Goal: Task Accomplishment & Management: Use online tool/utility

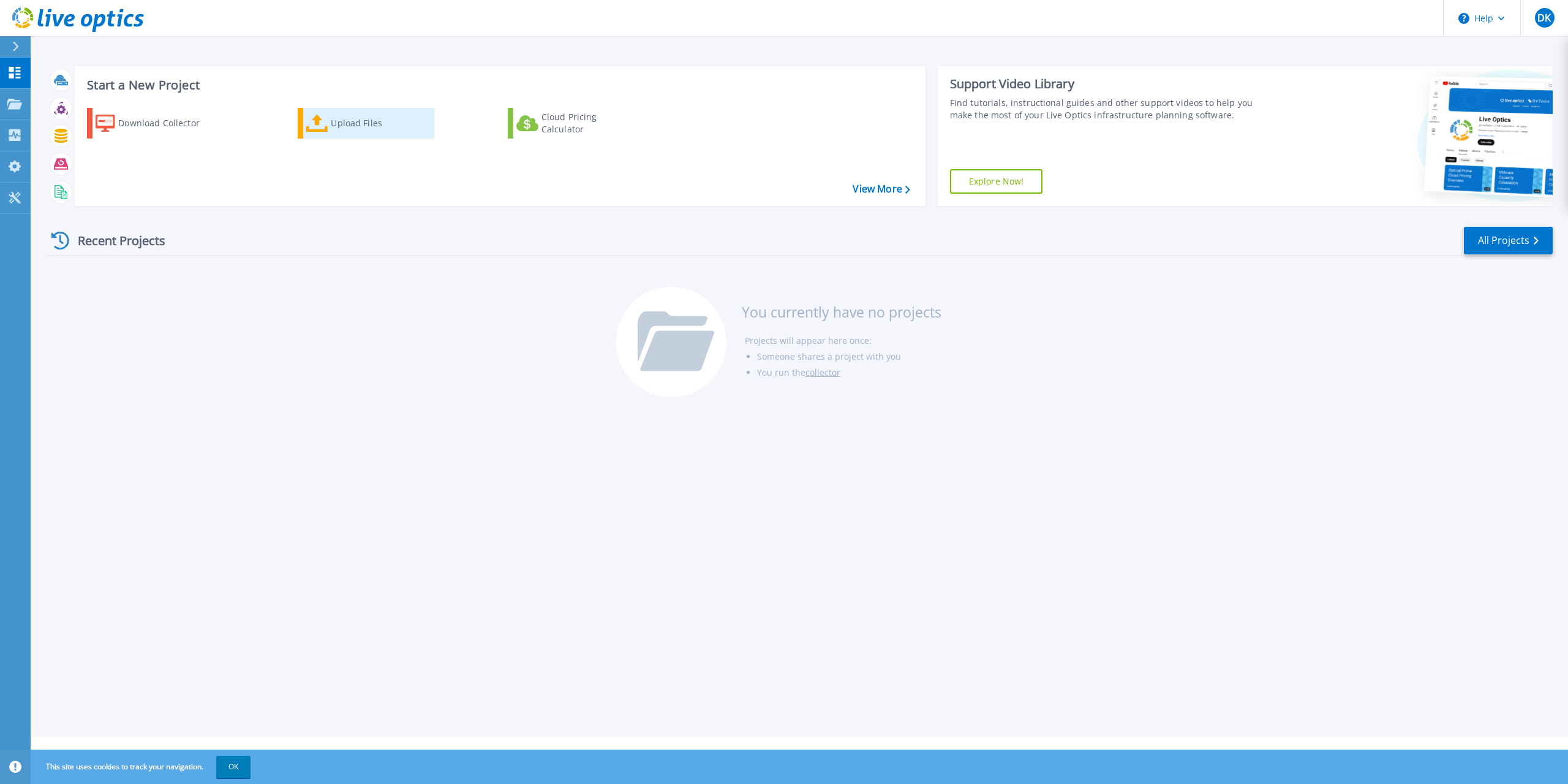
click at [396, 135] on div "Upload Files" at bounding box center [380, 123] width 98 height 25
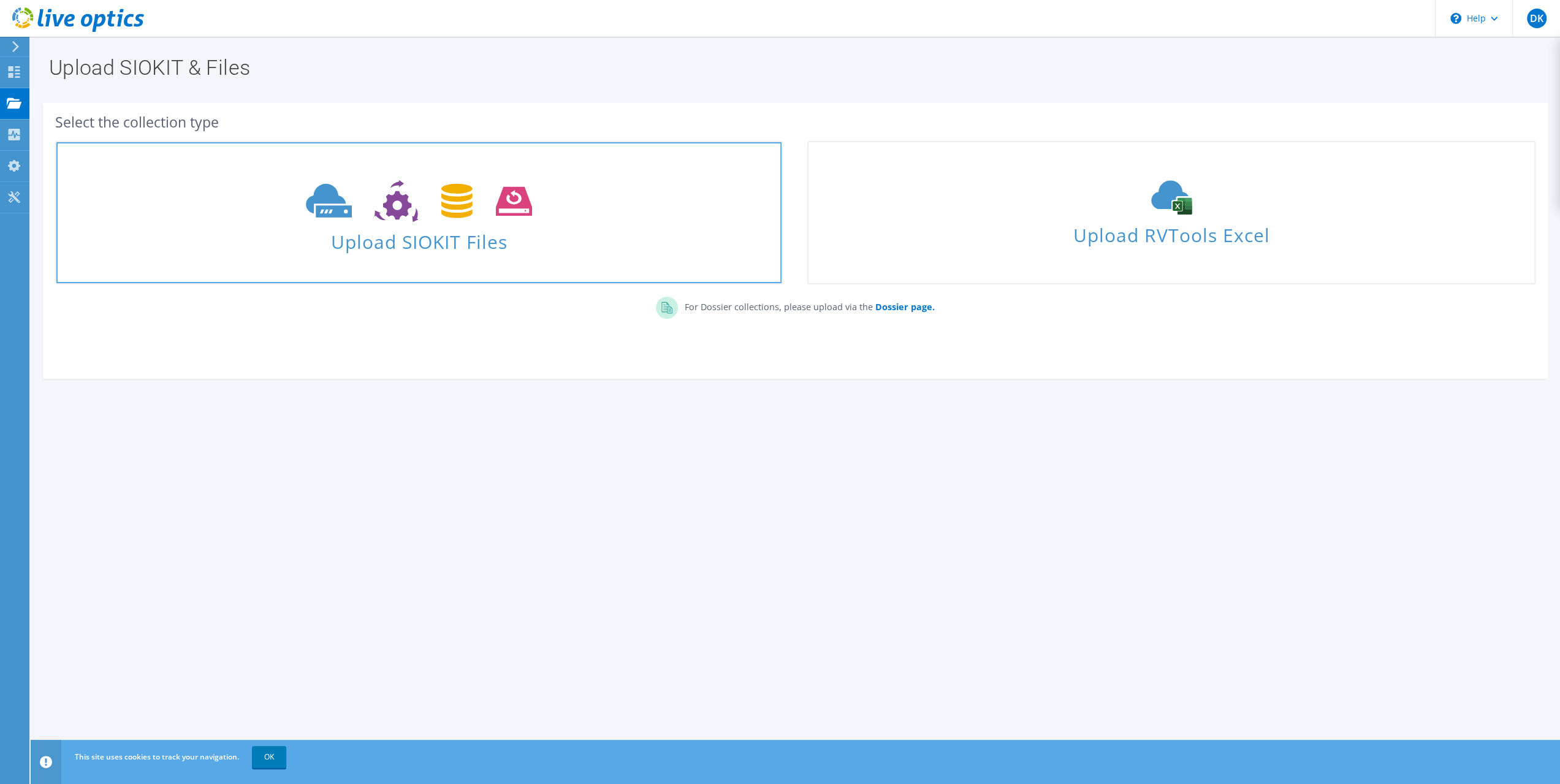
click at [396, 245] on span "Upload SIOKIT Files" at bounding box center [419, 237] width 726 height 26
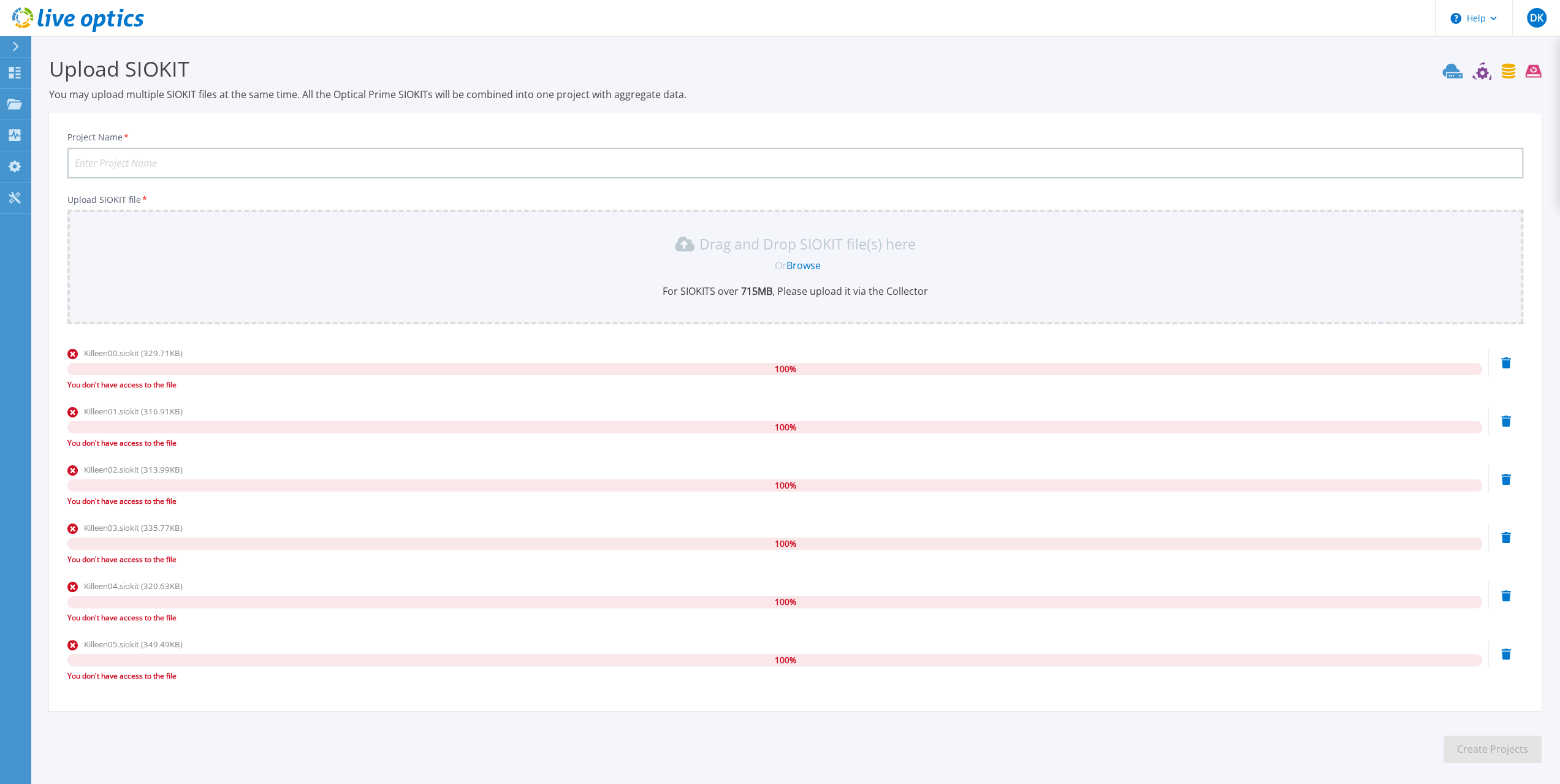
click at [142, 167] on input "Project Name *" at bounding box center [795, 163] width 1456 height 31
type input "Mayborn Science [GEOGRAPHIC_DATA] [US_STATE]"
click at [71, 355] on icon at bounding box center [73, 354] width 10 height 10
click at [1511, 358] on div "Killeen00.siokit (329.71KB) 100 % You don't have access to the file" at bounding box center [795, 373] width 1456 height 52
click at [1506, 362] on icon at bounding box center [1506, 362] width 10 height 11
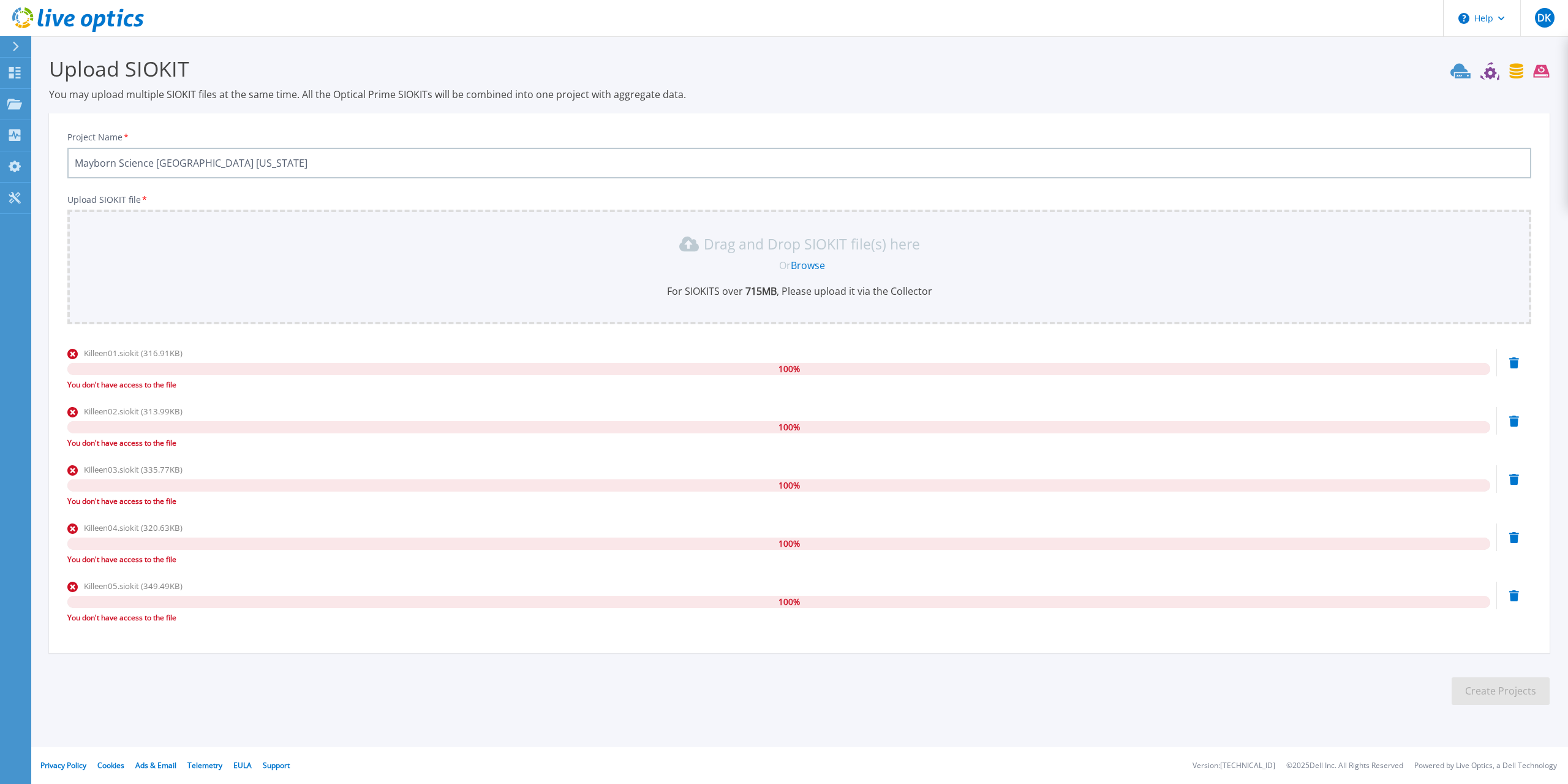
click at [1505, 362] on div "Killeen01.siokit (316.91KB) 100 % You don't have access to the file" at bounding box center [800, 373] width 1464 height 52
click at [1518, 367] on icon at bounding box center [1515, 362] width 10 height 11
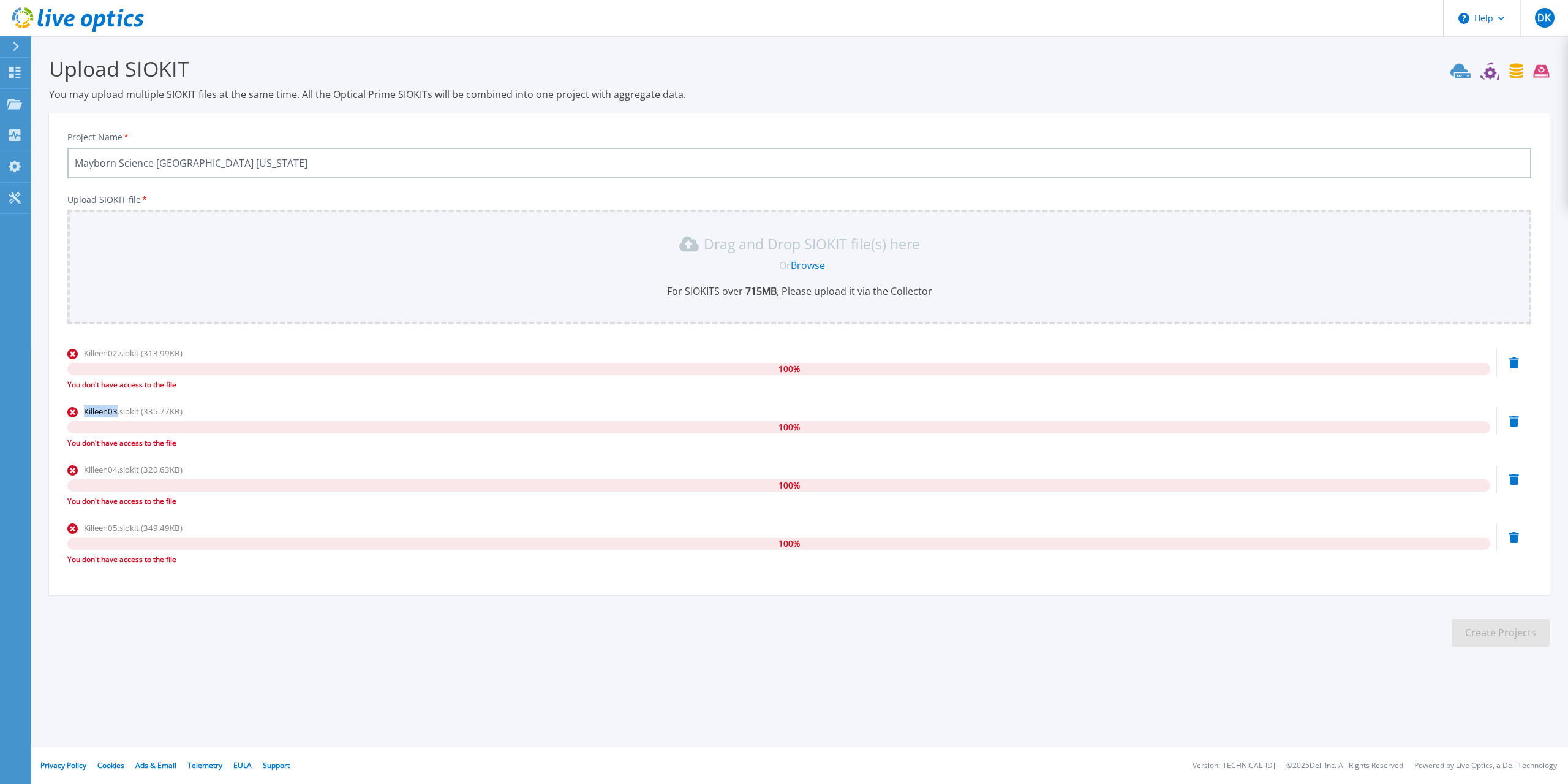
click at [1518, 366] on icon at bounding box center [1515, 362] width 10 height 11
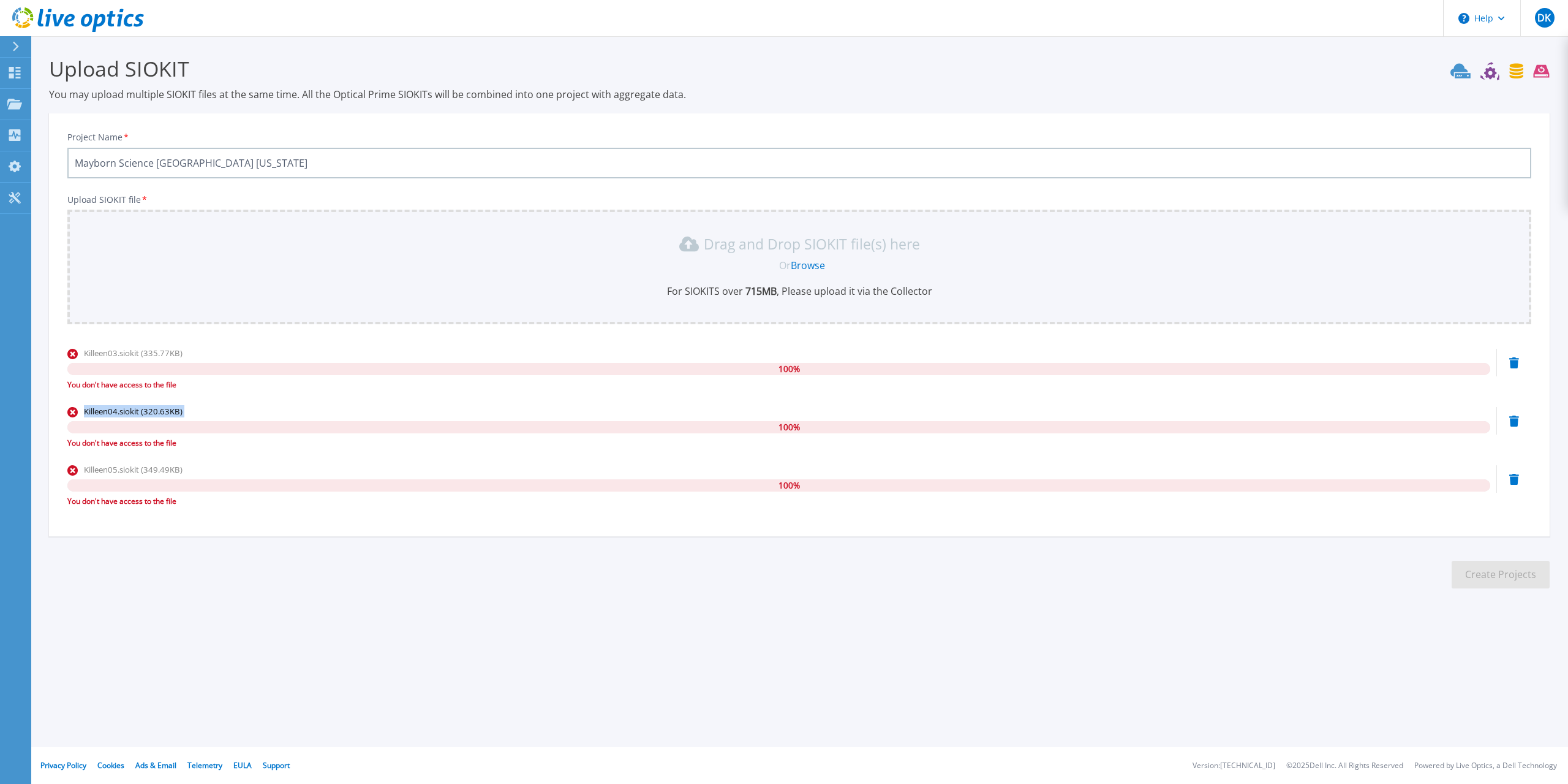
click at [1518, 366] on icon at bounding box center [1515, 362] width 10 height 11
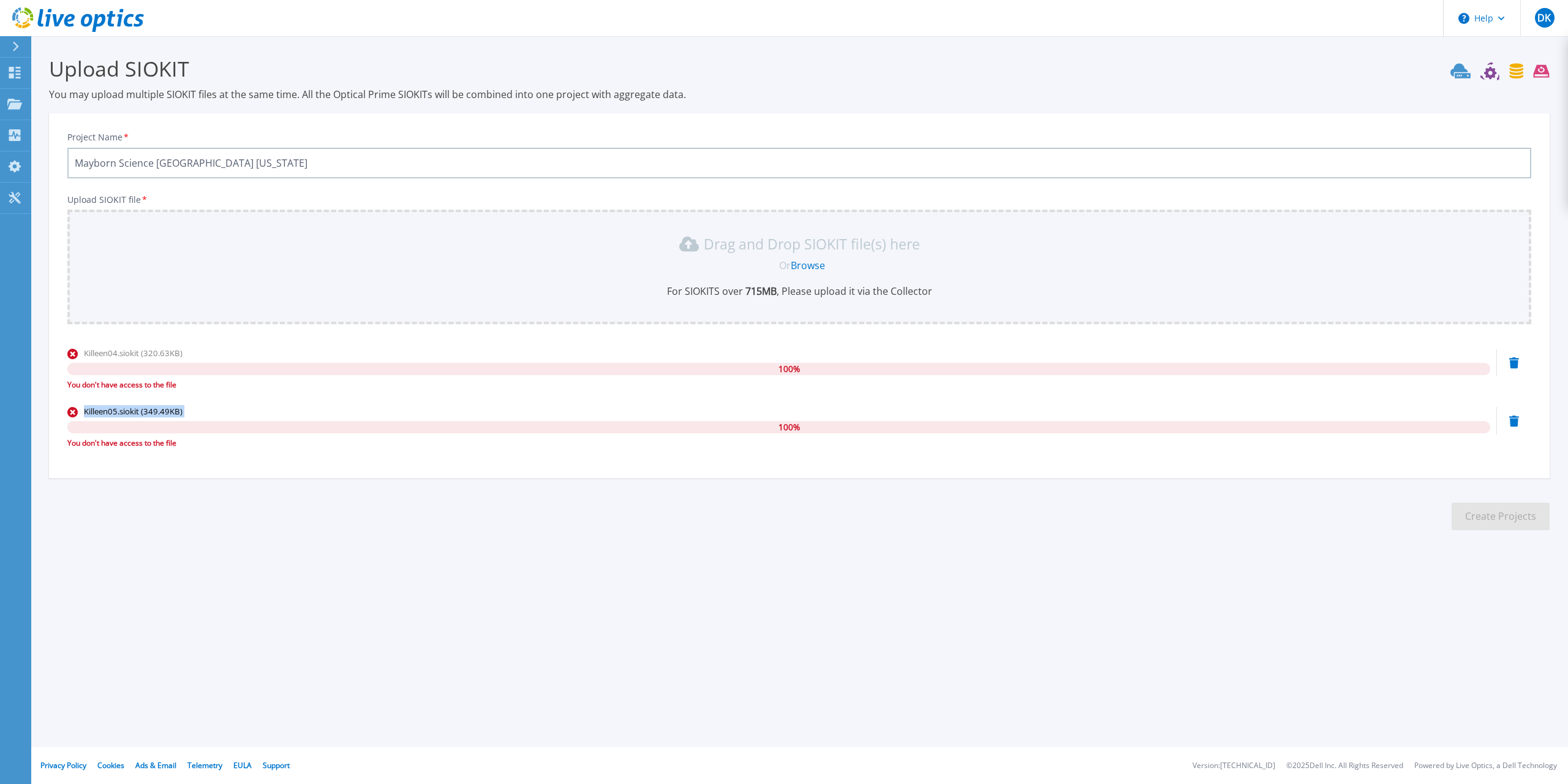
click at [1518, 366] on icon at bounding box center [1515, 362] width 10 height 11
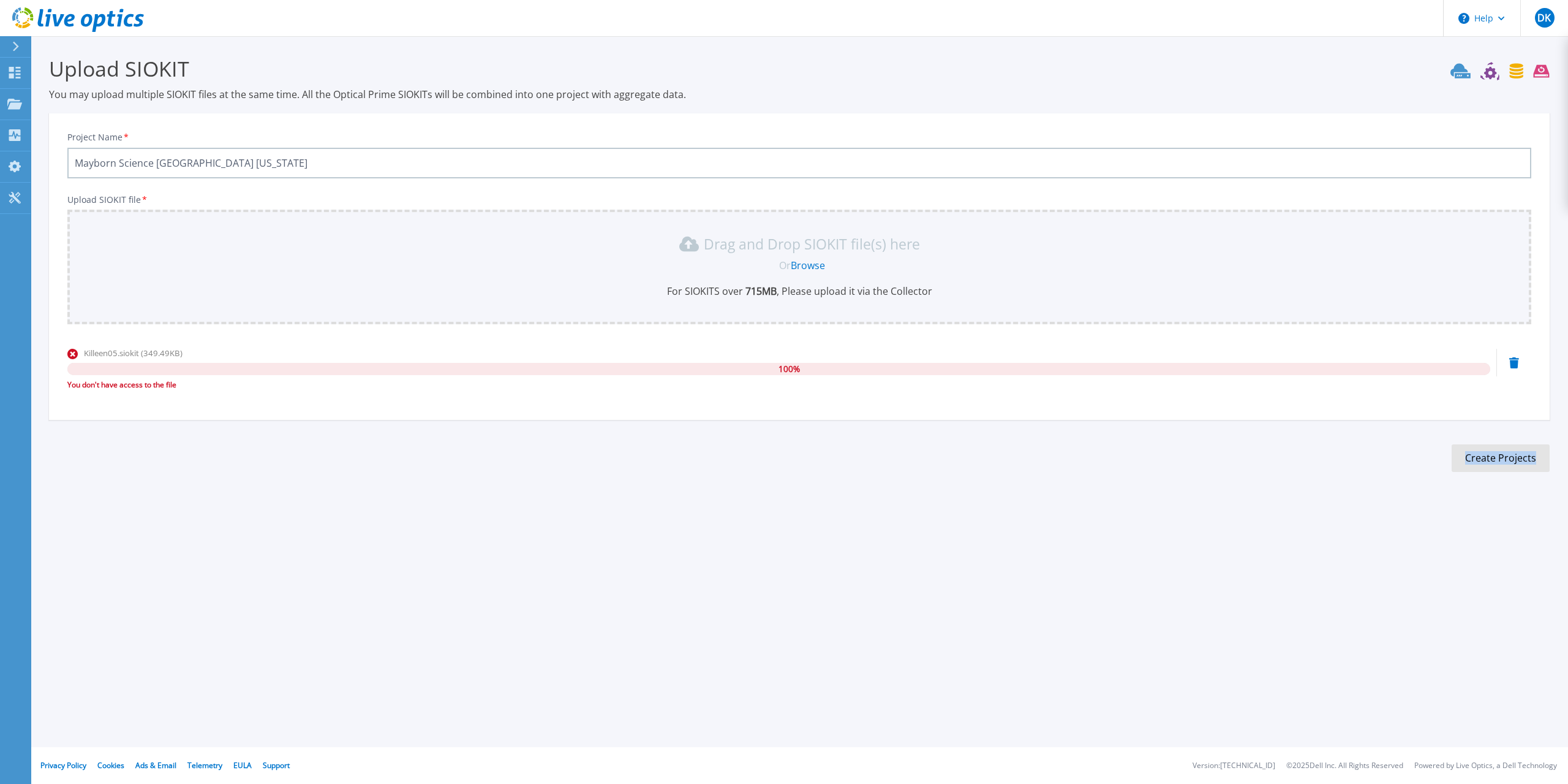
click at [1518, 366] on icon at bounding box center [1515, 362] width 10 height 11
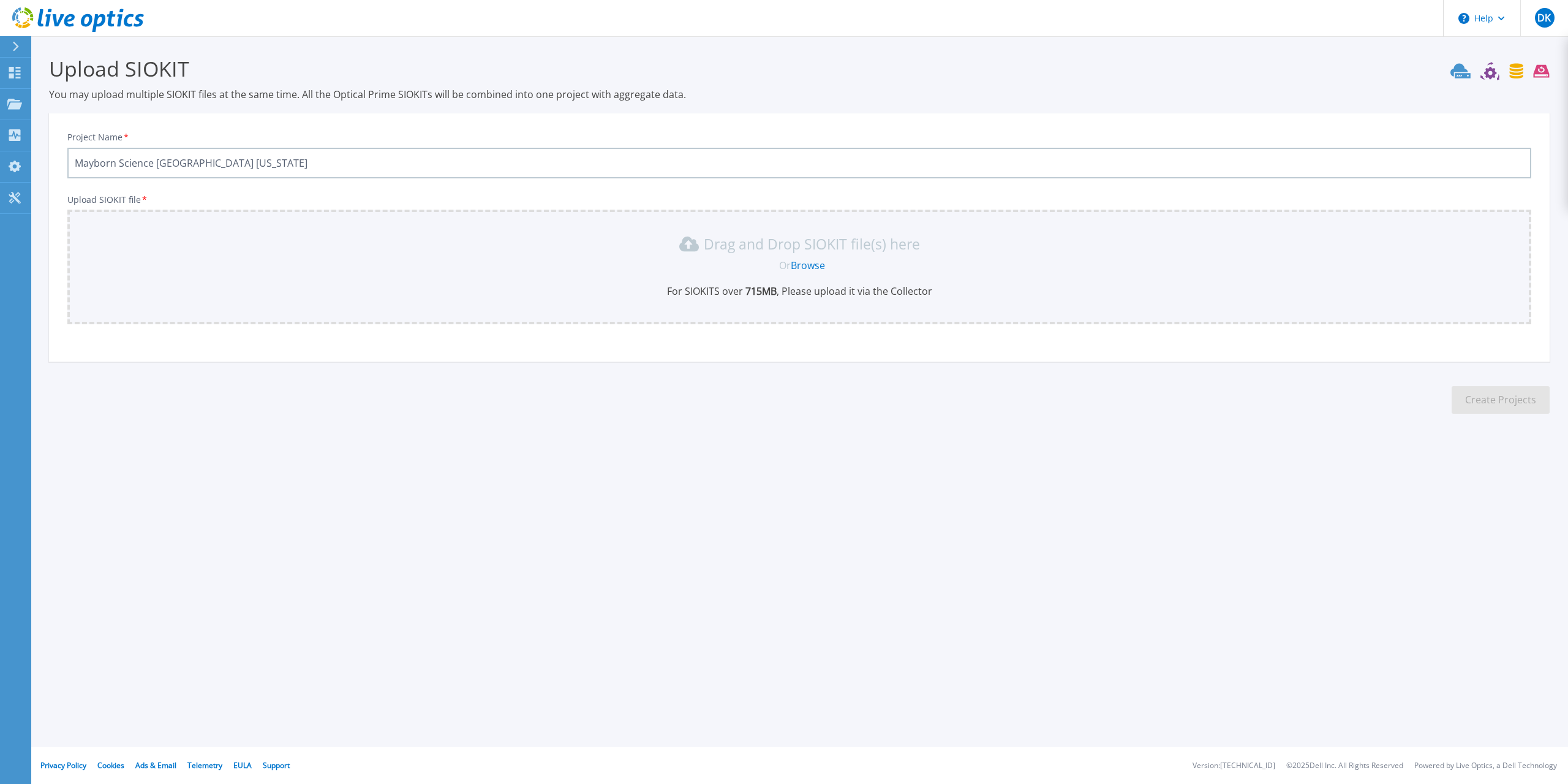
click at [888, 334] on div "Project Name * Mayborn Science Theater Killeen Texas Upload SIOKIT file * Drag …" at bounding box center [799, 241] width 1501 height 240
click at [742, 206] on div "Upload SIOKIT file * Drag and Drop SIOKIT file(s) here Or Browse For SIOKITS ov…" at bounding box center [800, 259] width 1464 height 130
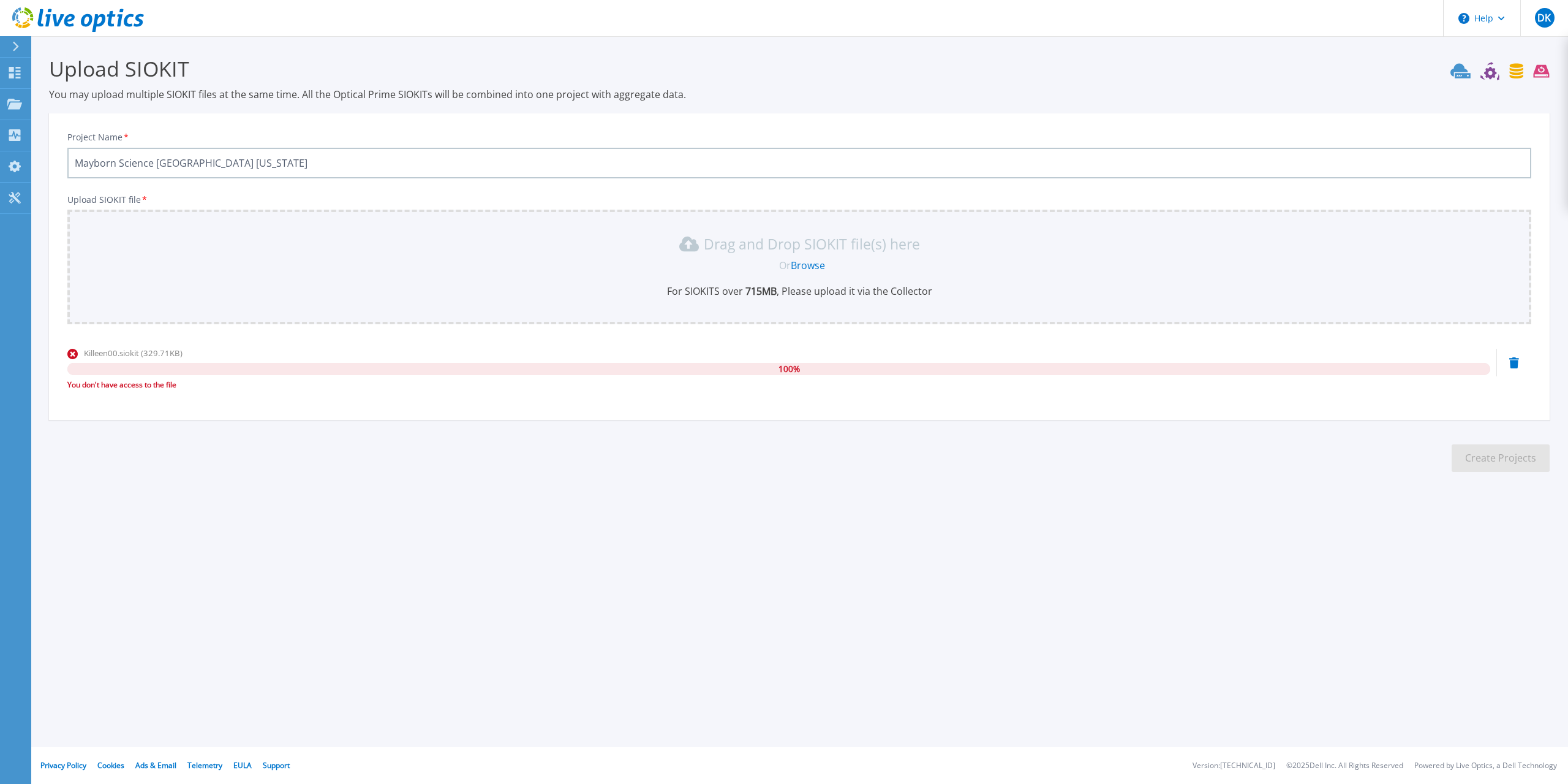
click at [1511, 364] on icon at bounding box center [1515, 362] width 10 height 11
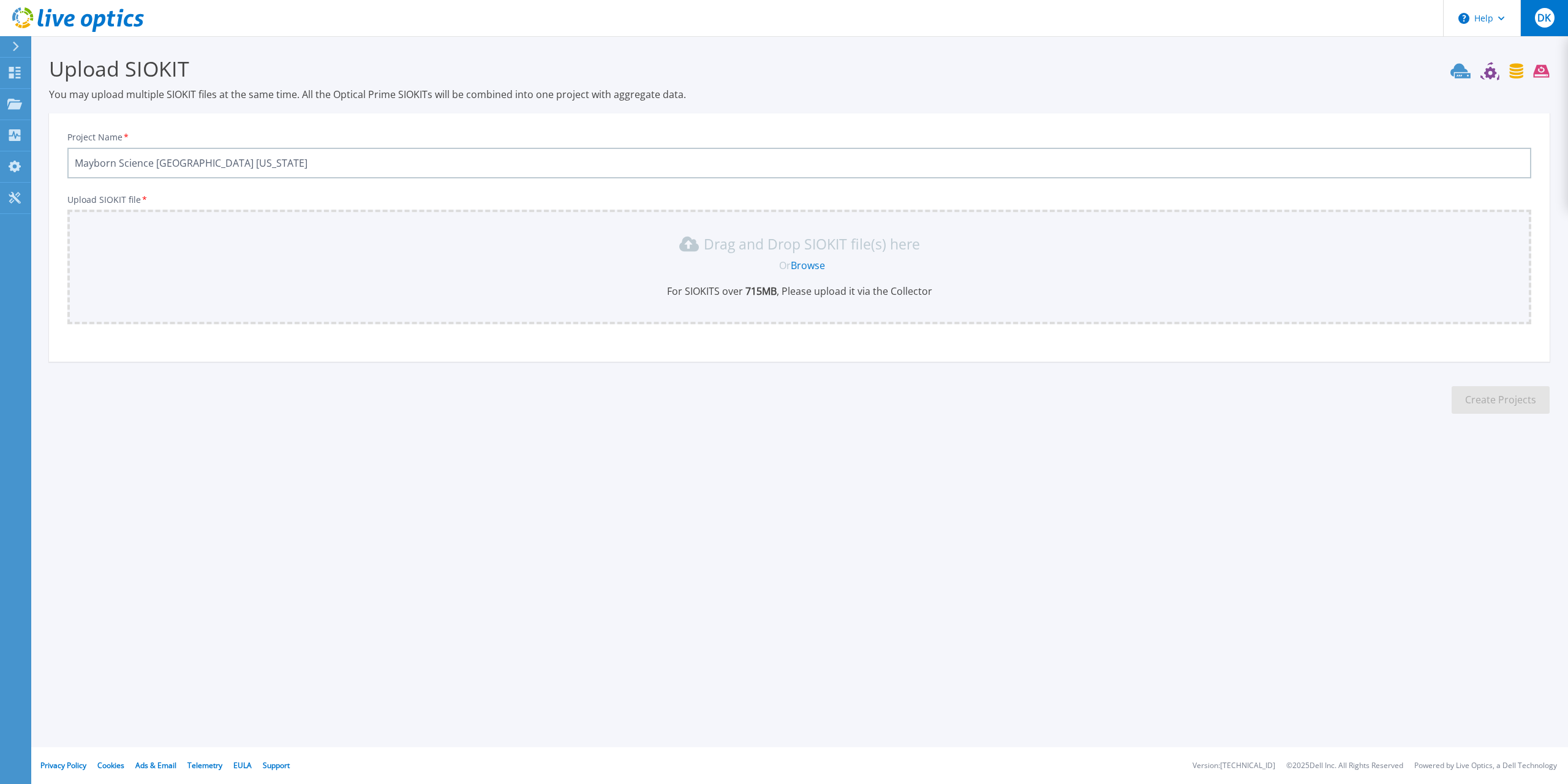
click at [1537, 15] on div "DK" at bounding box center [1545, 18] width 20 height 20
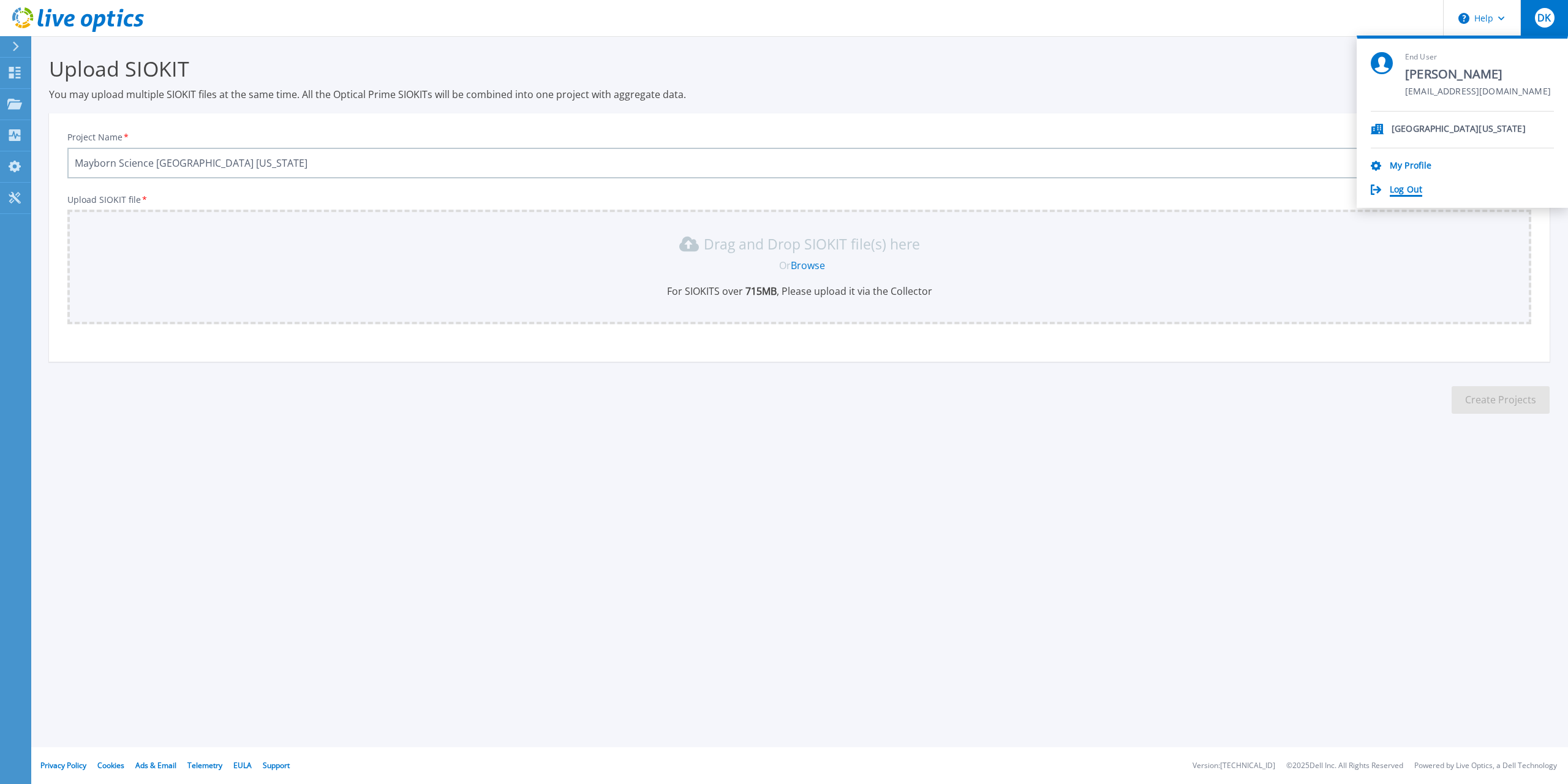
click at [1401, 191] on link "Log Out" at bounding box center [1406, 191] width 33 height 12
